Goal: Task Accomplishment & Management: Use online tool/utility

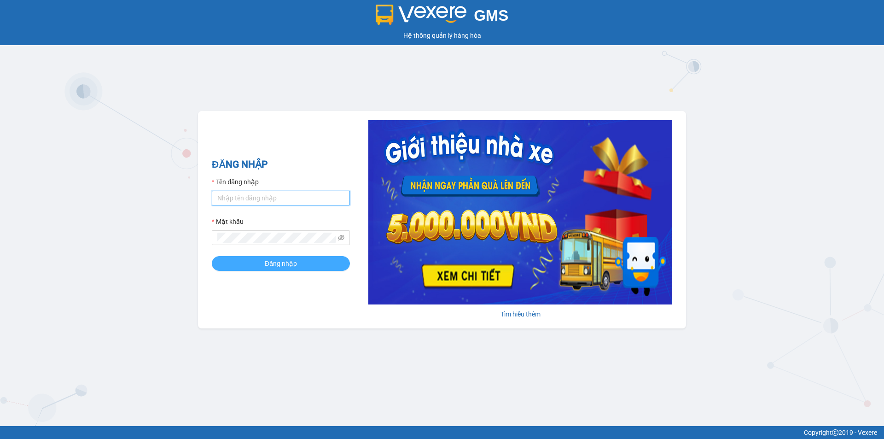
type input "haidang.hao"
click at [311, 262] on button "Đăng nhập" at bounding box center [281, 263] width 138 height 15
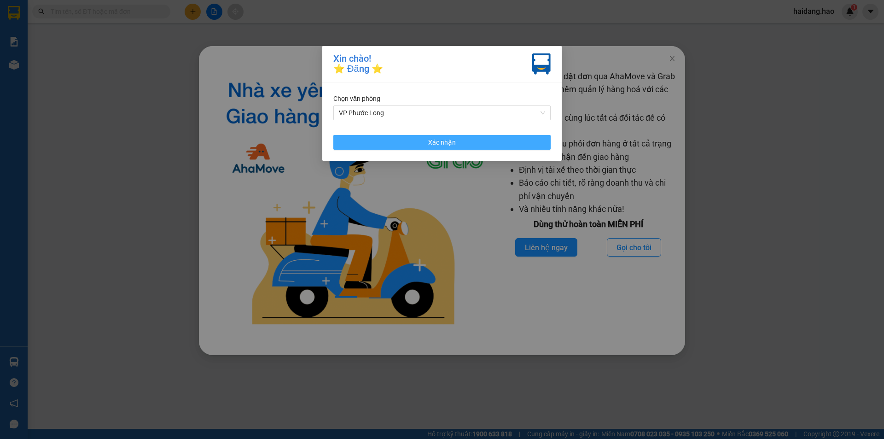
click at [444, 144] on span "Xác nhận" at bounding box center [442, 142] width 28 height 10
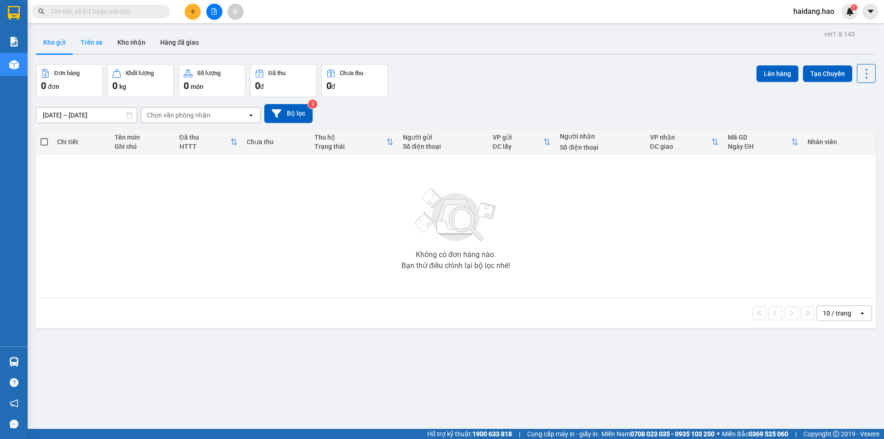
click at [86, 39] on button "Trên xe" at bounding box center [91, 42] width 37 height 22
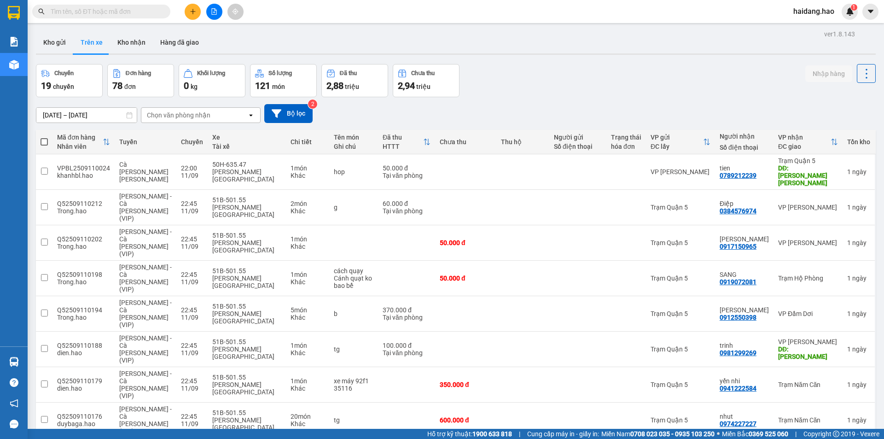
click at [205, 111] on div "Chọn văn phòng nhận" at bounding box center [179, 115] width 64 height 9
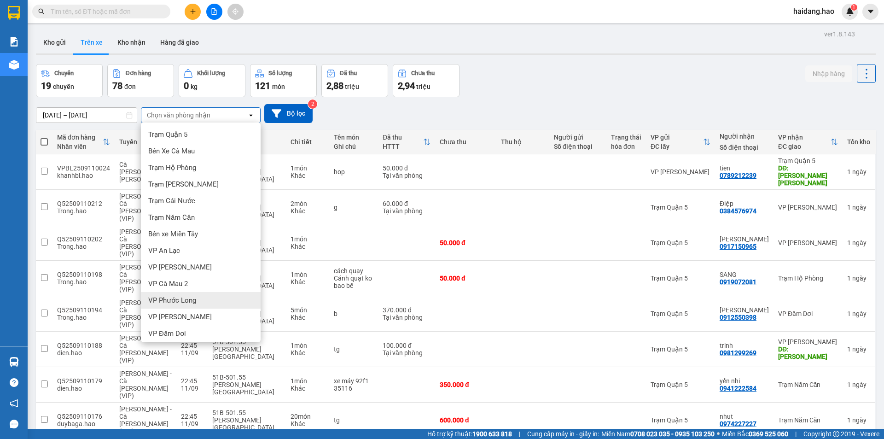
click at [186, 294] on div "VP Phước Long" at bounding box center [201, 300] width 120 height 17
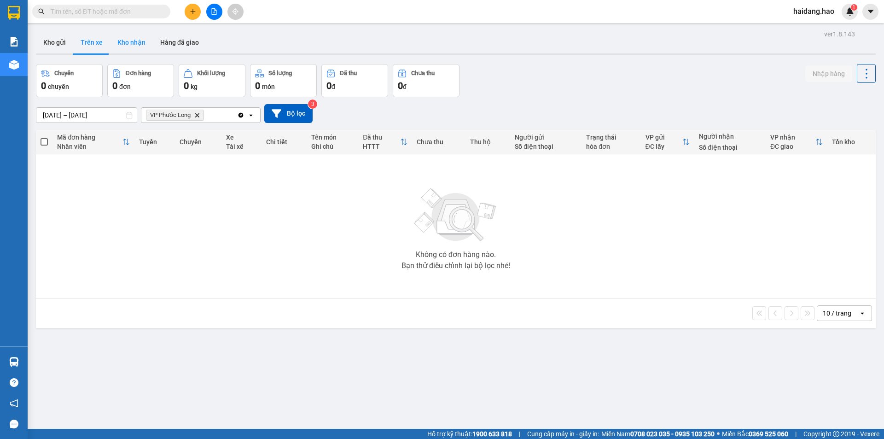
drag, startPoint x: 126, startPoint y: 39, endPoint x: 358, endPoint y: 76, distance: 234.6
click at [127, 38] on button "Kho nhận" at bounding box center [131, 42] width 43 height 22
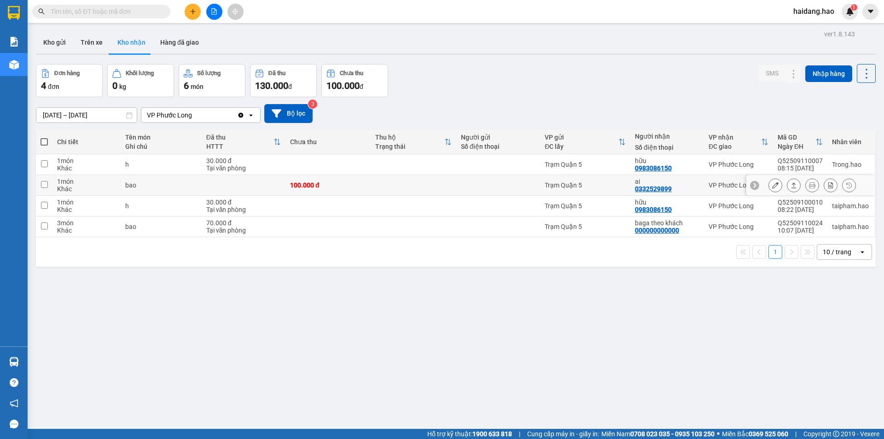
click at [521, 191] on td at bounding box center [498, 185] width 84 height 21
checkbox input "true"
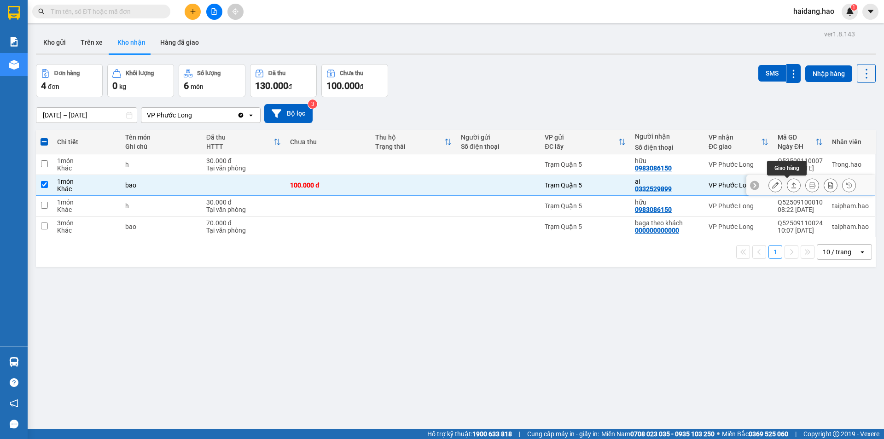
click at [791, 188] on icon at bounding box center [794, 185] width 6 height 6
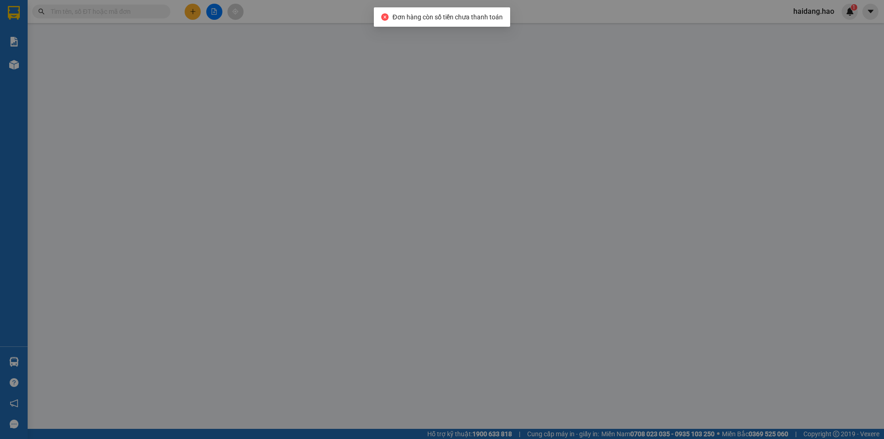
type input "0332529899"
type input "ai"
type input "100.000"
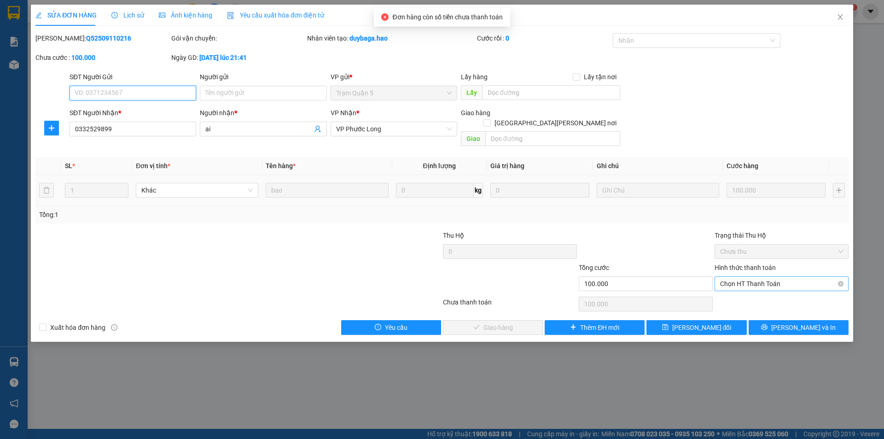
click at [762, 278] on span "Chọn HT Thanh Toán" at bounding box center [781, 284] width 123 height 14
drag, startPoint x: 763, startPoint y: 281, endPoint x: 765, endPoint y: 297, distance: 16.4
click at [765, 297] on div "Tại văn phòng" at bounding box center [782, 292] width 134 height 15
type input "0"
click at [527, 321] on button "[PERSON_NAME] và [PERSON_NAME] hàng" at bounding box center [493, 327] width 100 height 15
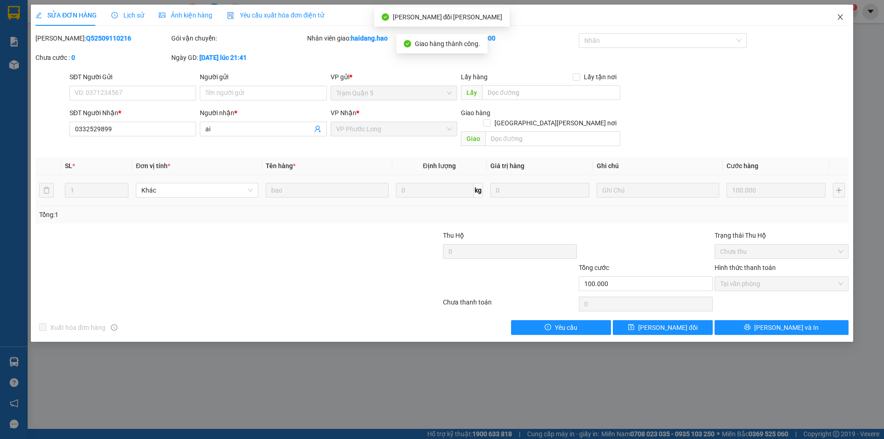
click at [838, 20] on icon "close" at bounding box center [840, 17] width 5 height 6
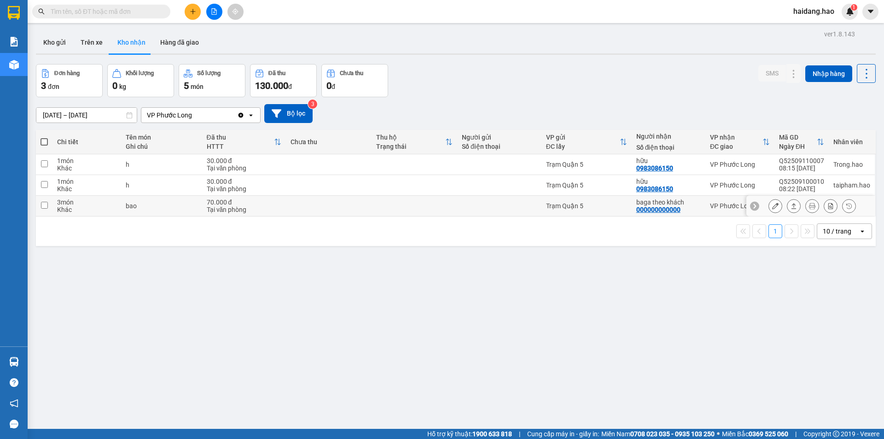
click at [793, 206] on div at bounding box center [794, 206] width 14 height 14
click at [791, 206] on icon at bounding box center [794, 206] width 6 height 6
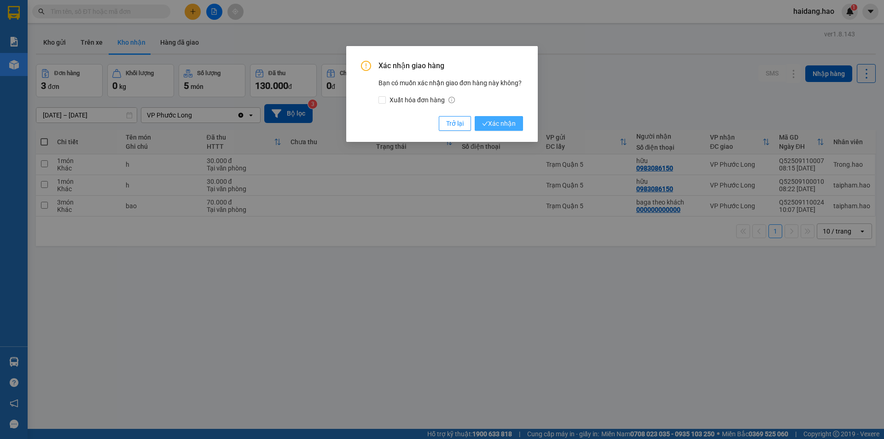
click at [519, 123] on button "Xác nhận" at bounding box center [499, 123] width 48 height 15
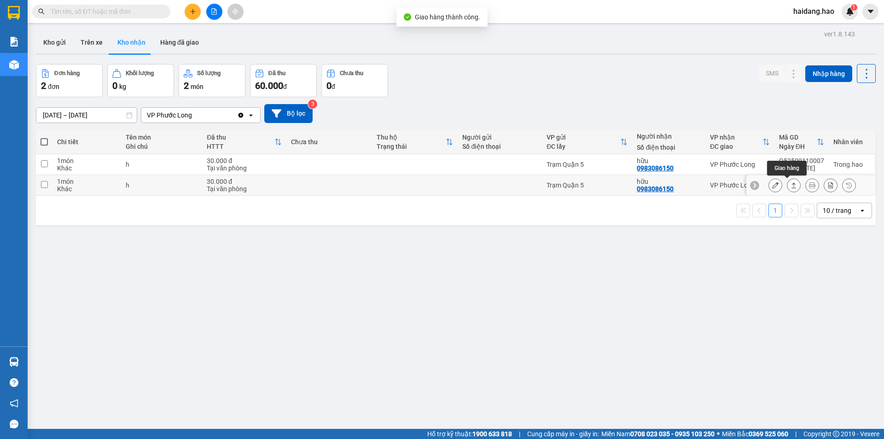
click at [790, 187] on button at bounding box center [793, 185] width 13 height 16
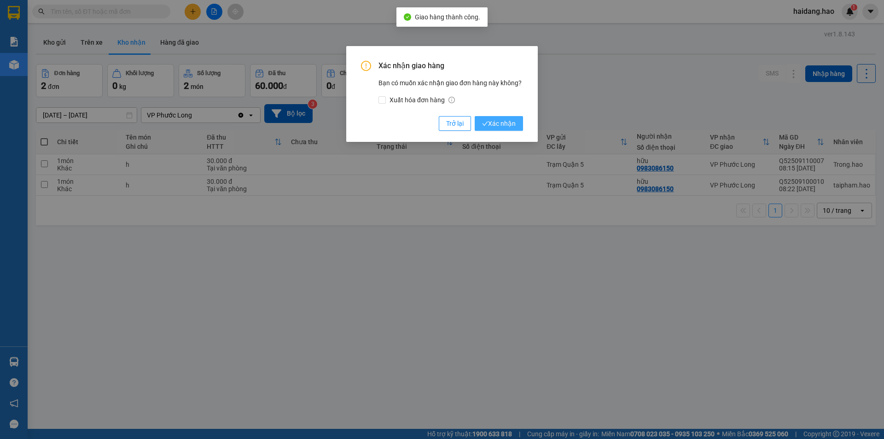
click at [510, 128] on span "Xác nhận" at bounding box center [499, 123] width 34 height 10
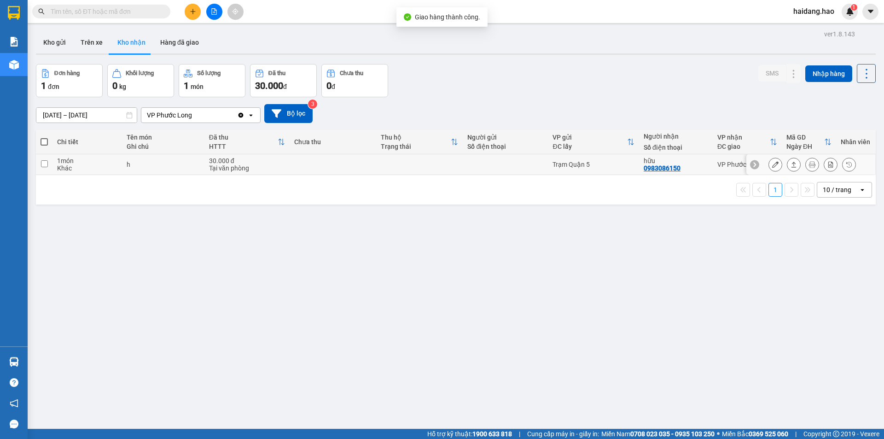
click at [791, 168] on button at bounding box center [793, 165] width 13 height 16
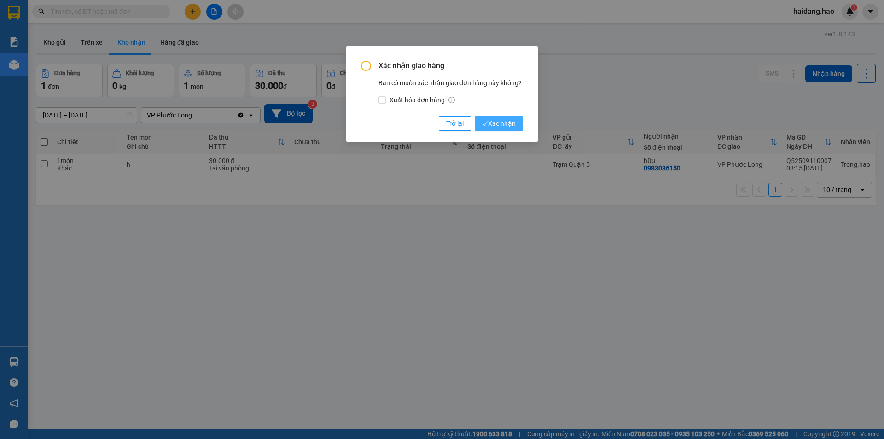
click at [520, 126] on button "Xác nhận" at bounding box center [499, 123] width 48 height 15
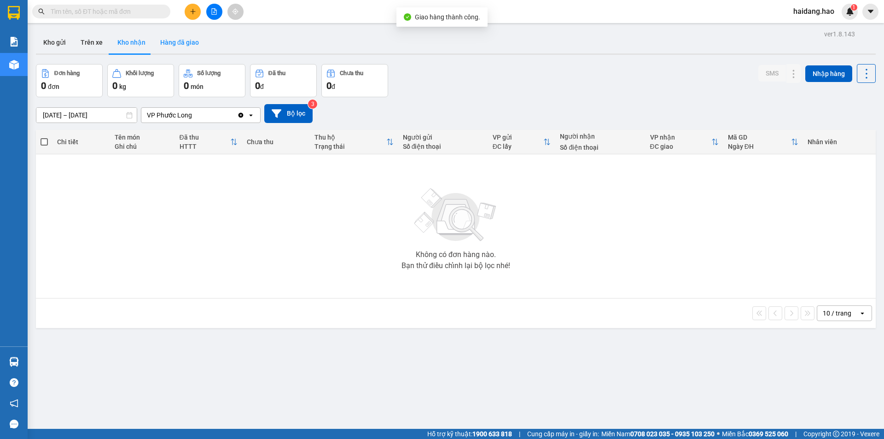
click at [183, 39] on button "Hàng đã giao" at bounding box center [179, 42] width 53 height 22
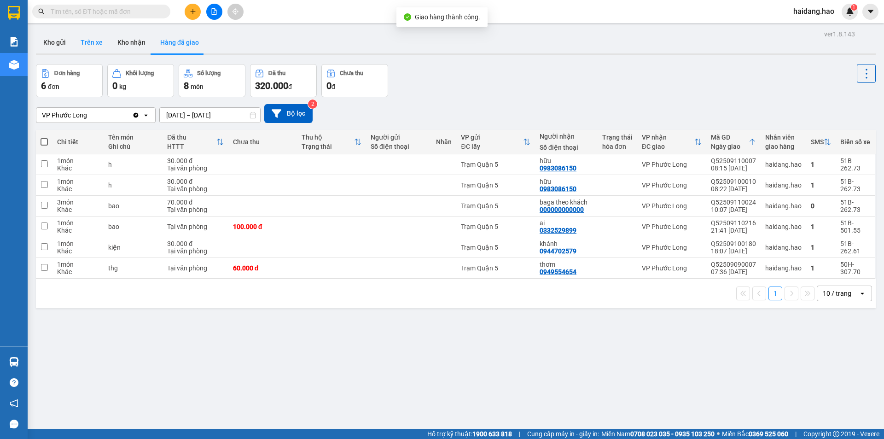
click at [87, 43] on button "Trên xe" at bounding box center [91, 42] width 37 height 22
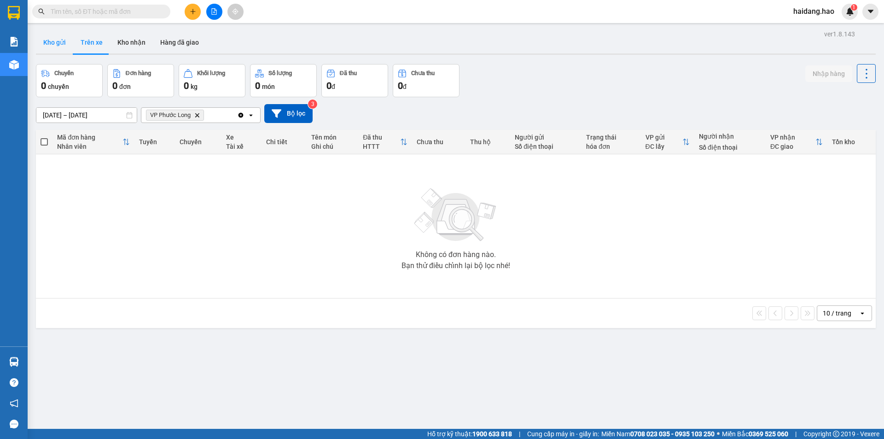
click at [58, 44] on button "Kho gửi" at bounding box center [54, 42] width 37 height 22
